Goal: Task Accomplishment & Management: Use online tool/utility

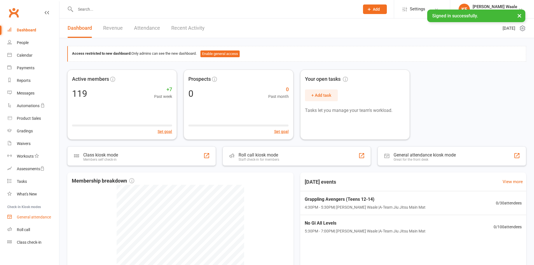
click at [33, 220] on link "General attendance" at bounding box center [33, 217] width 52 height 13
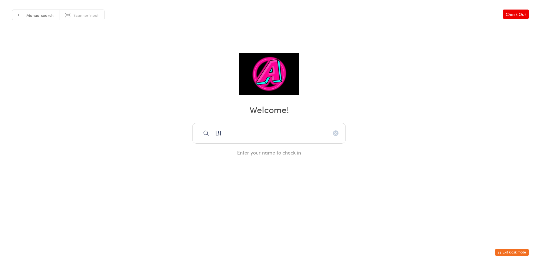
type input "B"
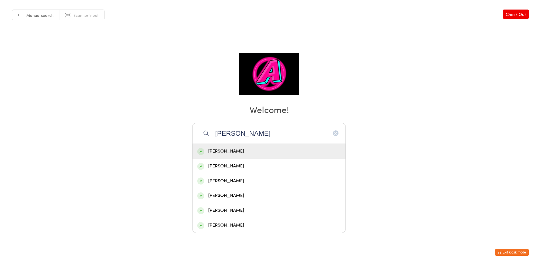
type input "Josh"
click at [245, 153] on div "Josh Rice" at bounding box center [269, 151] width 144 height 8
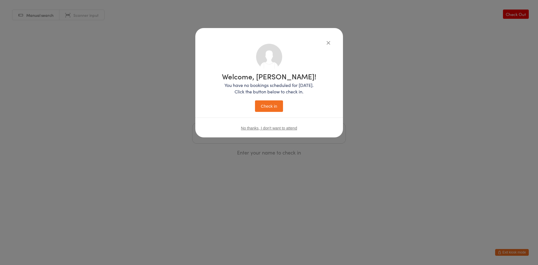
click at [265, 111] on button "Check in" at bounding box center [269, 105] width 28 height 11
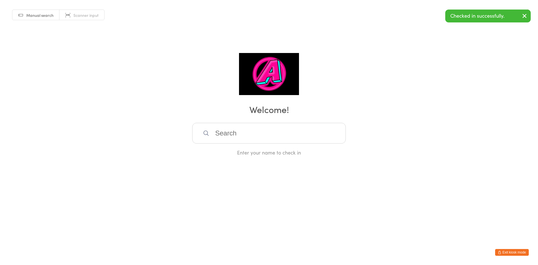
click at [265, 136] on input "search" at bounding box center [269, 133] width 154 height 21
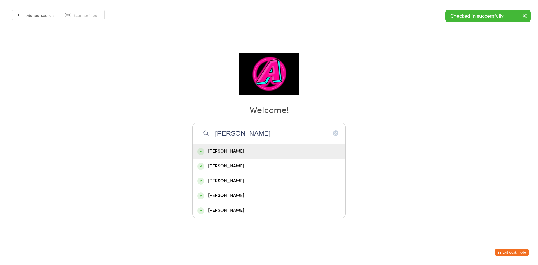
type input "Joshua"
click at [242, 154] on div "Joshua Rice" at bounding box center [269, 151] width 144 height 8
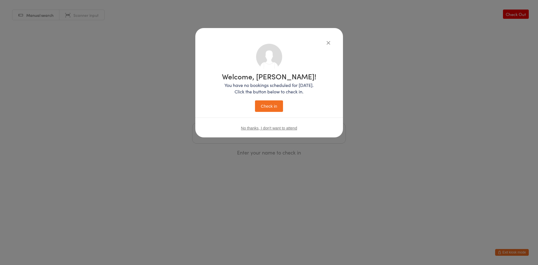
click at [270, 108] on button "Check in" at bounding box center [269, 105] width 28 height 11
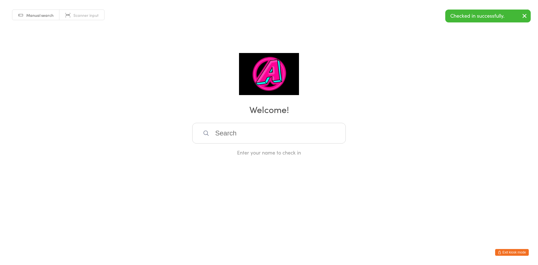
click at [267, 130] on input "search" at bounding box center [269, 133] width 154 height 21
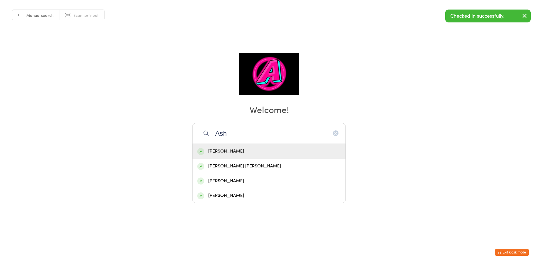
type input "Ash"
click at [256, 149] on div "Ashley Beard" at bounding box center [269, 151] width 144 height 8
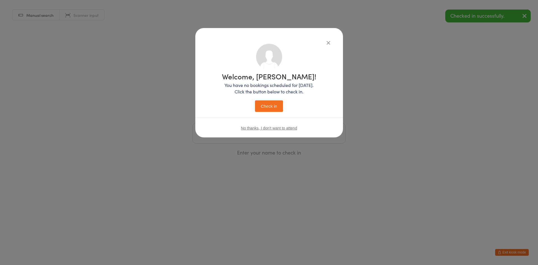
click at [266, 107] on button "Check in" at bounding box center [269, 105] width 28 height 11
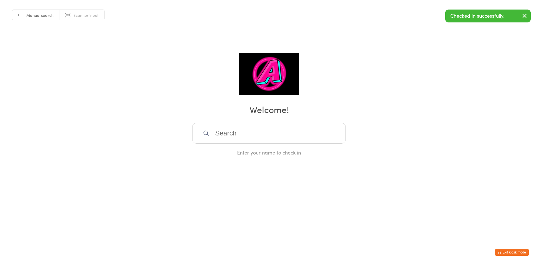
click at [242, 135] on input "search" at bounding box center [269, 133] width 154 height 21
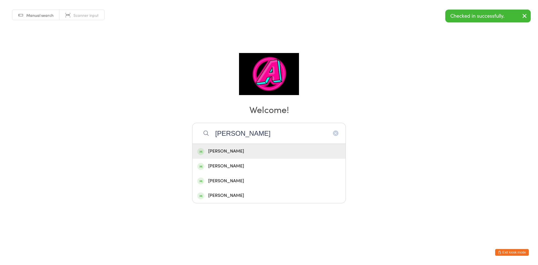
type input "Nicole"
click at [234, 148] on div "Nicole Englhofer" at bounding box center [269, 151] width 144 height 8
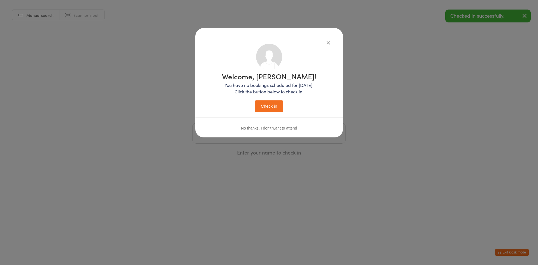
click at [265, 108] on button "Check in" at bounding box center [269, 105] width 28 height 11
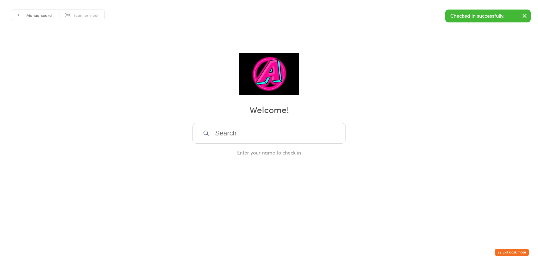
click at [254, 136] on input "search" at bounding box center [269, 133] width 154 height 21
type input "greg"
click at [336, 134] on icon "button" at bounding box center [336, 133] width 4 height 4
click at [256, 134] on input "search" at bounding box center [269, 133] width 154 height 21
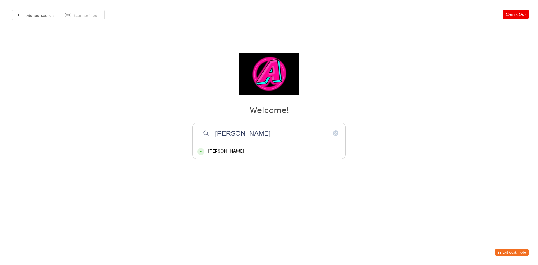
type input "Salim"
click at [250, 147] on div "Salim Salehzada" at bounding box center [269, 151] width 144 height 8
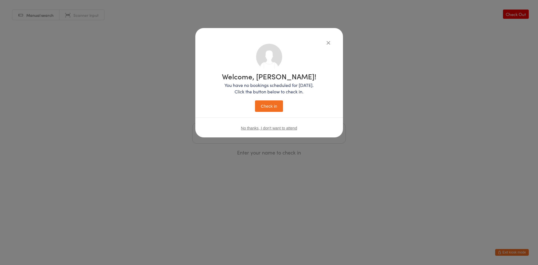
click at [272, 107] on button "Check in" at bounding box center [269, 105] width 28 height 11
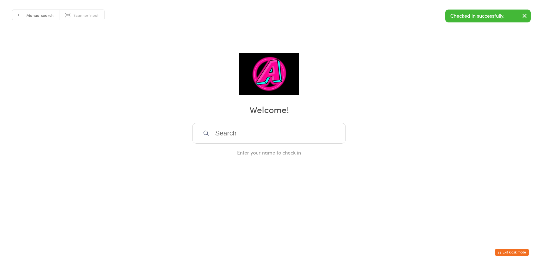
click at [250, 135] on input "search" at bounding box center [269, 133] width 154 height 21
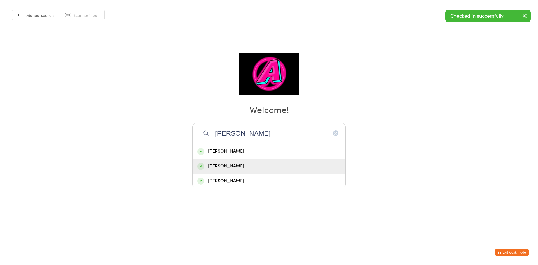
type input "Ron"
click at [245, 167] on div "Ronnie Wadhwa" at bounding box center [269, 166] width 144 height 8
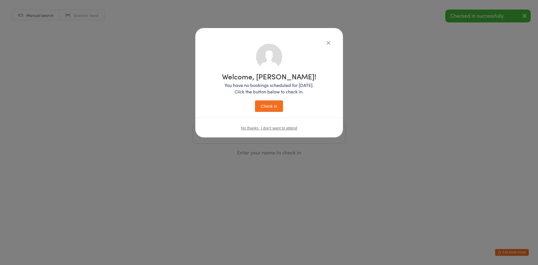
click at [266, 110] on button "Check in" at bounding box center [269, 105] width 28 height 11
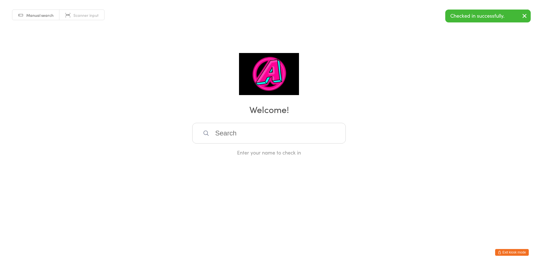
click at [236, 135] on input "search" at bounding box center [269, 133] width 154 height 21
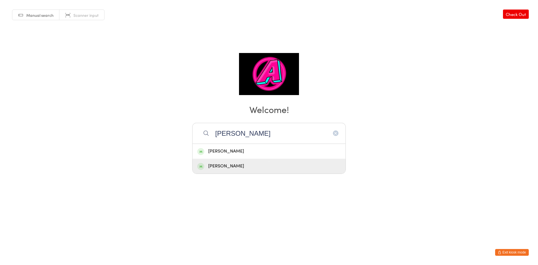
type input "sean"
click at [232, 168] on div "Sean Beard" at bounding box center [269, 166] width 144 height 8
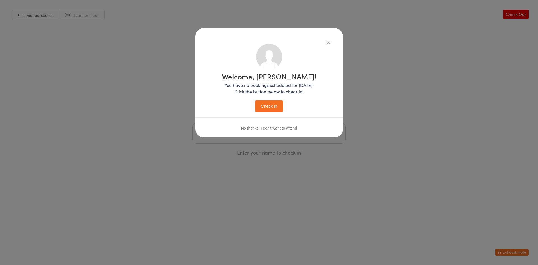
click at [273, 106] on button "Check in" at bounding box center [269, 105] width 28 height 11
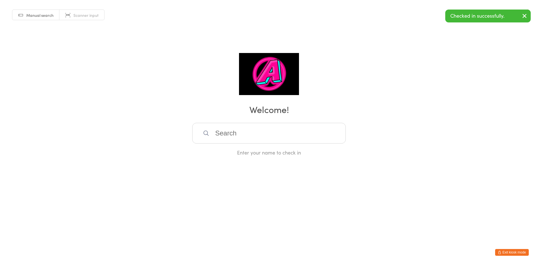
click at [261, 133] on input "search" at bounding box center [269, 133] width 154 height 21
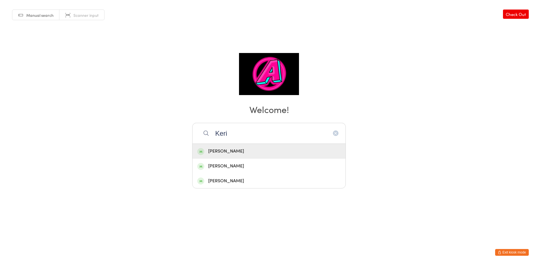
type input "Keri"
click at [237, 150] on div "Kerian Dunphy" at bounding box center [269, 151] width 144 height 8
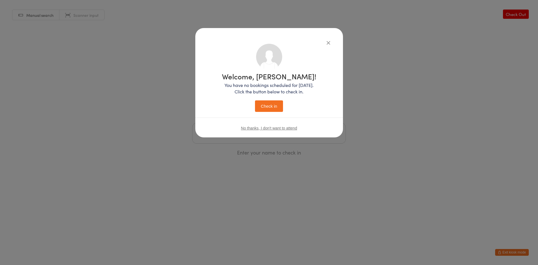
click at [258, 106] on button "Check in" at bounding box center [269, 105] width 28 height 11
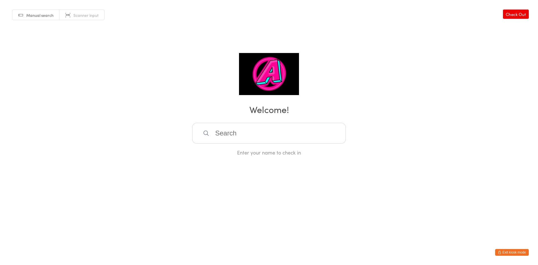
click at [266, 137] on input "search" at bounding box center [269, 133] width 154 height 21
type input "abraha"
click at [242, 149] on div "Abraham Gabriel" at bounding box center [269, 151] width 144 height 8
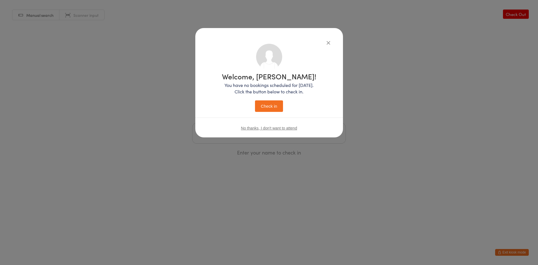
click at [266, 102] on button "Check in" at bounding box center [269, 105] width 28 height 11
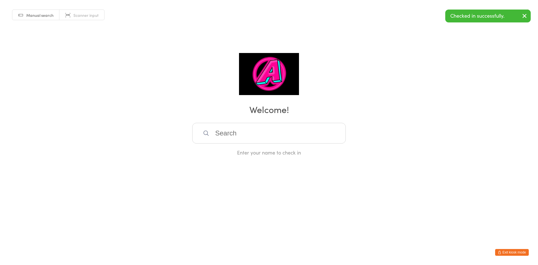
click at [253, 135] on input "search" at bounding box center [269, 133] width 154 height 21
type input "gus"
click at [232, 152] on div "Gus Venner" at bounding box center [269, 151] width 144 height 8
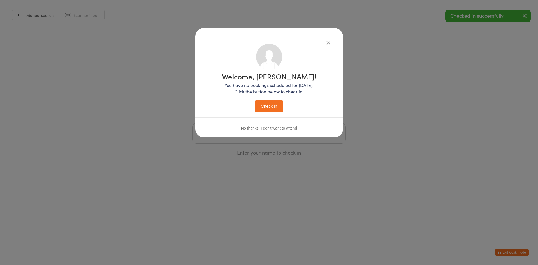
click at [273, 109] on button "Check in" at bounding box center [269, 105] width 28 height 11
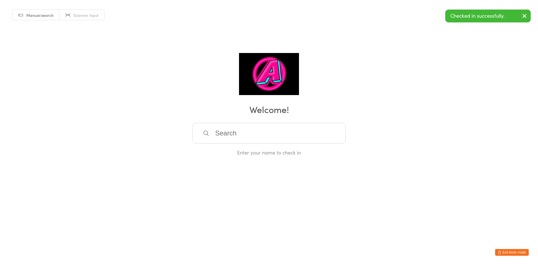
click at [520, 250] on button "Exit kiosk mode" at bounding box center [512, 252] width 34 height 7
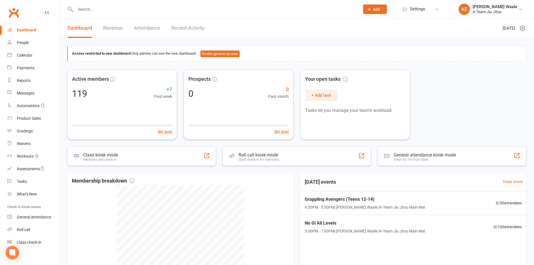
click at [26, 33] on link "Dashboard" at bounding box center [33, 30] width 52 height 13
